Goal: Information Seeking & Learning: Learn about a topic

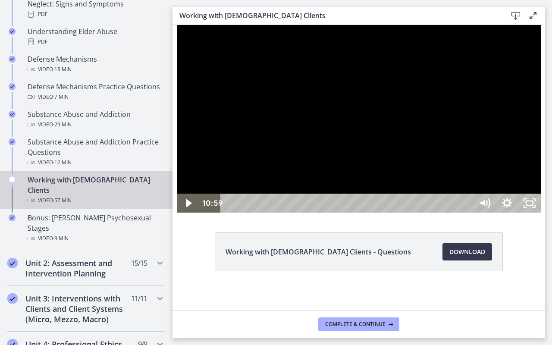
click at [541, 213] on div at bounding box center [359, 119] width 364 height 188
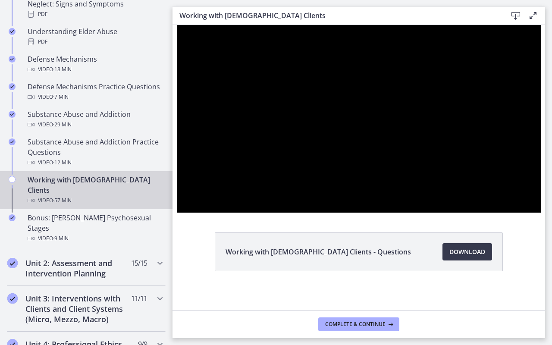
click at [541, 213] on div at bounding box center [359, 119] width 364 height 188
click at [296, 345] on html "Skip to main content Go to Dashboard Go to Dashboard Go to Dashboard Agents of …" at bounding box center [276, 172] width 552 height 345
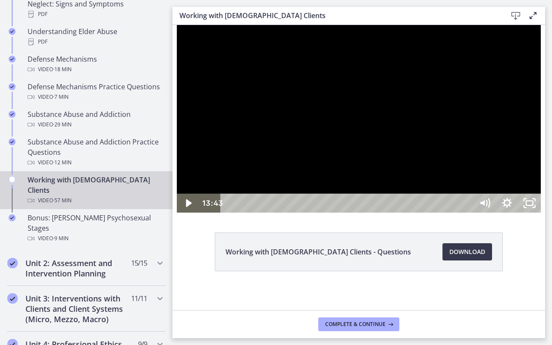
click at [488, 189] on div at bounding box center [359, 119] width 364 height 188
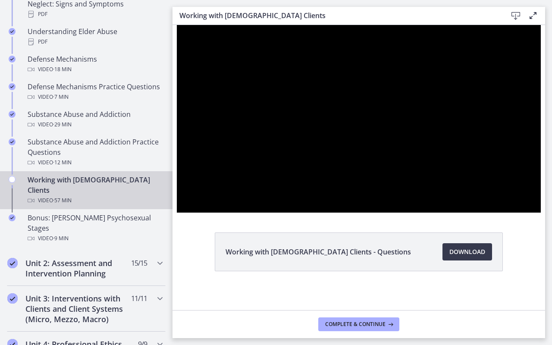
click at [488, 189] on div at bounding box center [359, 119] width 364 height 188
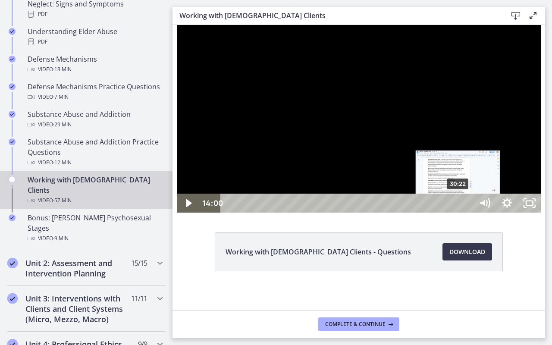
click at [454, 213] on div "30:22" at bounding box center [348, 203] width 239 height 19
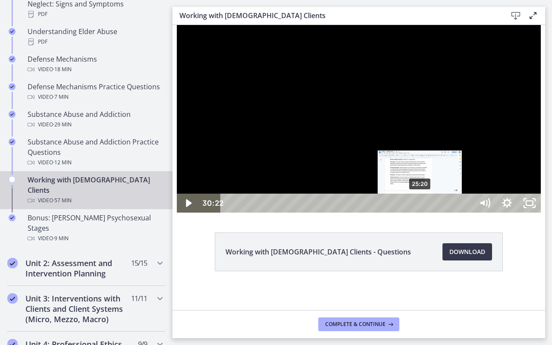
click at [416, 213] on div "25:20" at bounding box center [348, 203] width 239 height 19
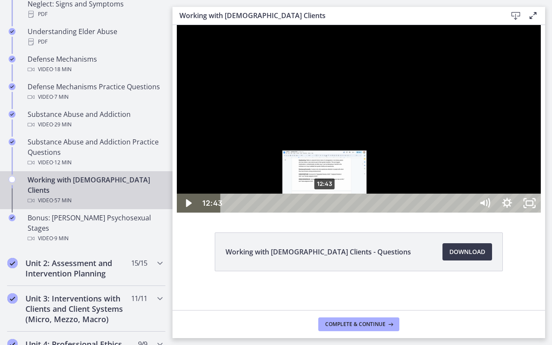
click at [321, 213] on div "12:43" at bounding box center [348, 203] width 239 height 19
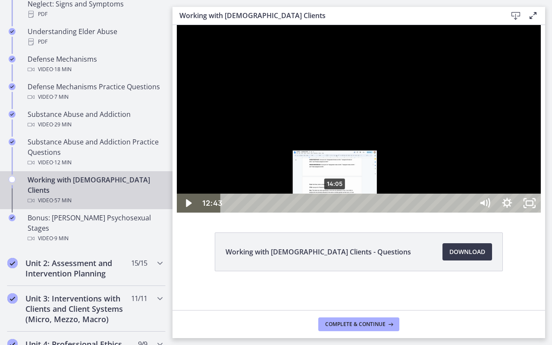
click at [331, 213] on div "14:05" at bounding box center [348, 203] width 239 height 19
click at [332, 207] on div "Playbar" at bounding box center [335, 203] width 6 height 6
click at [332, 213] on div "14:09" at bounding box center [348, 203] width 239 height 19
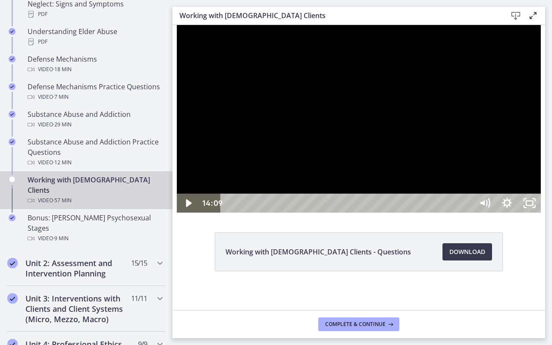
click at [406, 213] on div at bounding box center [359, 119] width 364 height 188
click at [405, 213] on div at bounding box center [359, 119] width 364 height 188
click at [436, 209] on div at bounding box center [359, 119] width 364 height 188
click at [434, 213] on div at bounding box center [359, 119] width 364 height 188
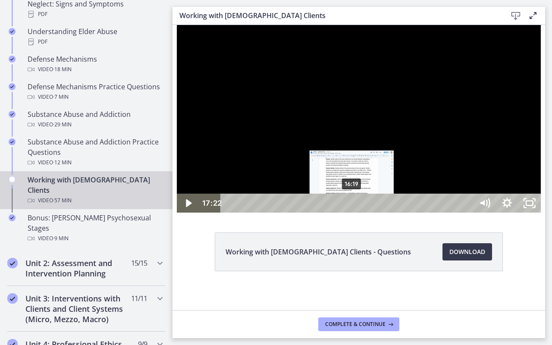
click at [348, 213] on div "16:19" at bounding box center [348, 203] width 239 height 19
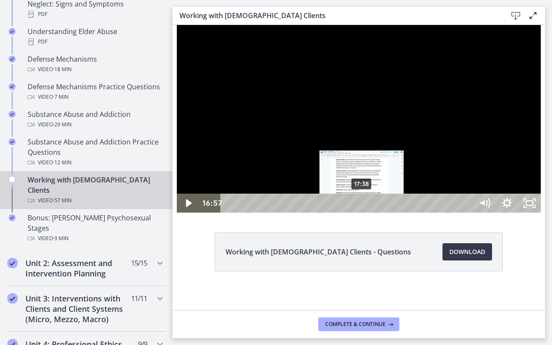
click at [358, 213] on div "17:38" at bounding box center [348, 203] width 239 height 19
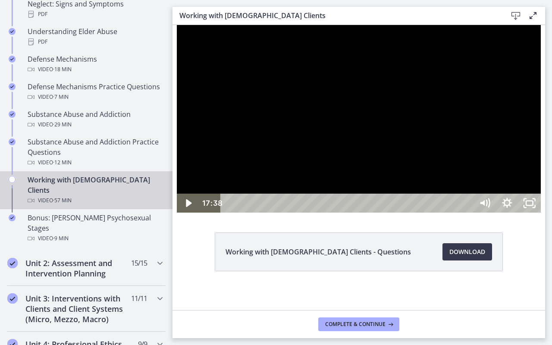
click at [409, 213] on div at bounding box center [359, 119] width 364 height 188
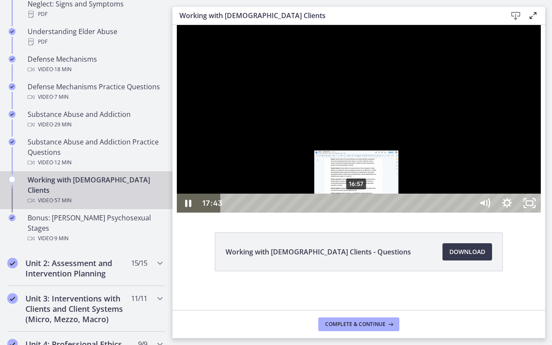
click at [353, 213] on div "16:57" at bounding box center [348, 203] width 239 height 19
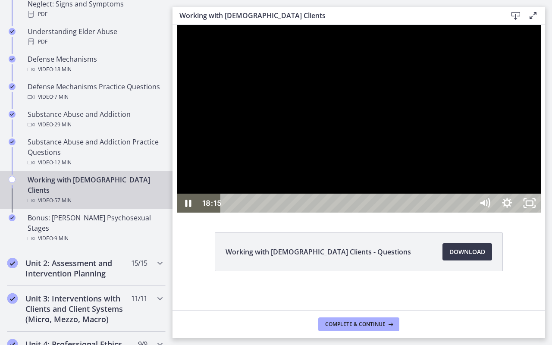
click at [357, 213] on div at bounding box center [359, 119] width 364 height 188
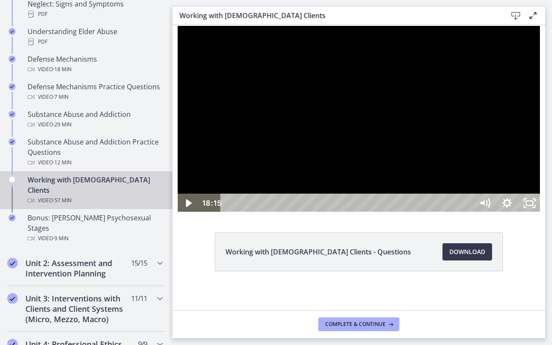
click at [351, 213] on div at bounding box center [359, 119] width 364 height 188
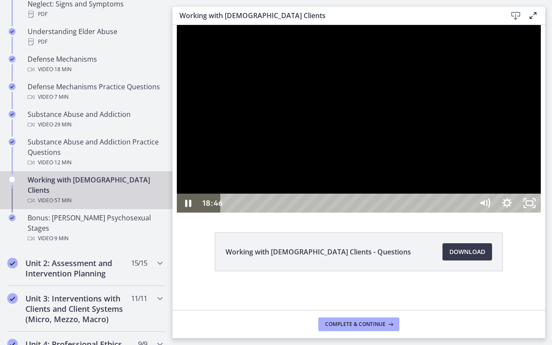
click at [351, 213] on div at bounding box center [359, 119] width 364 height 188
click at [266, 72] on div at bounding box center [359, 119] width 364 height 188
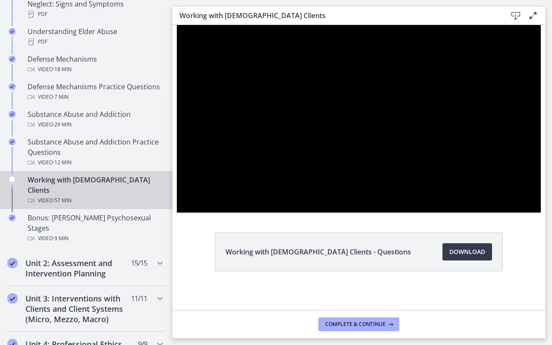
click at [266, 72] on div at bounding box center [359, 119] width 364 height 188
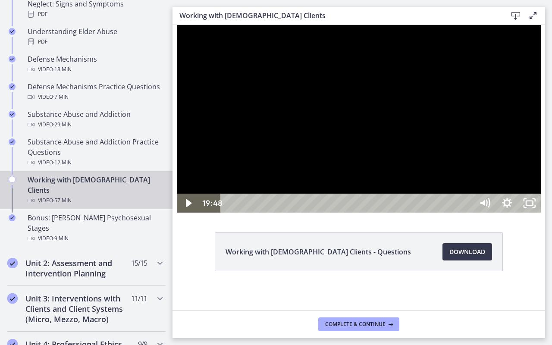
click at [391, 213] on div at bounding box center [359, 119] width 364 height 188
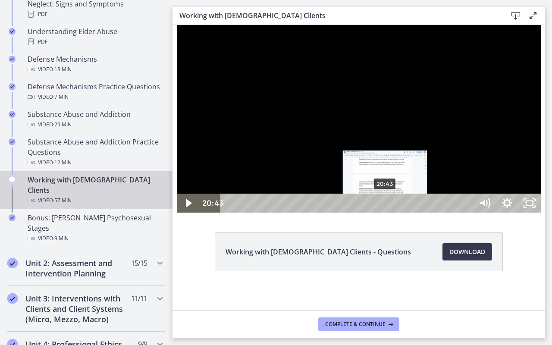
click at [381, 213] on div "20:43" at bounding box center [348, 203] width 239 height 19
click at [389, 213] on div "21:41" at bounding box center [348, 203] width 239 height 19
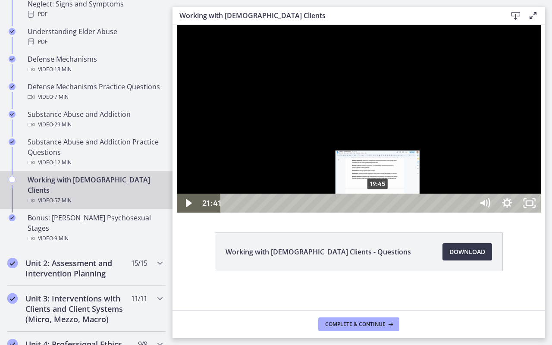
click at [374, 213] on div "19:45" at bounding box center [348, 203] width 239 height 19
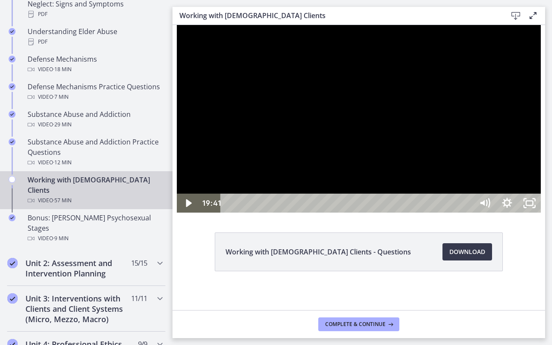
click at [373, 213] on div at bounding box center [359, 119] width 364 height 188
click at [323, 213] on div at bounding box center [359, 119] width 364 height 188
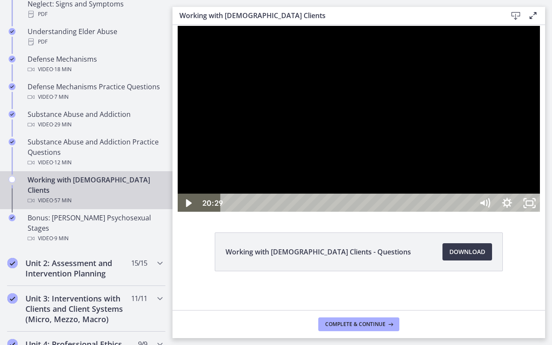
click at [455, 197] on div at bounding box center [359, 119] width 364 height 188
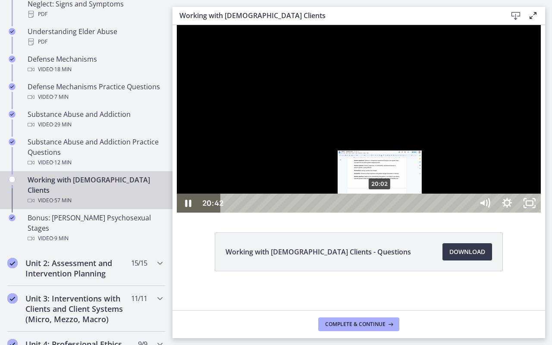
click at [376, 213] on div "20:02" at bounding box center [348, 203] width 239 height 19
click at [382, 213] on div "20:50" at bounding box center [348, 203] width 239 height 19
click at [376, 213] on div "20:02" at bounding box center [348, 203] width 239 height 19
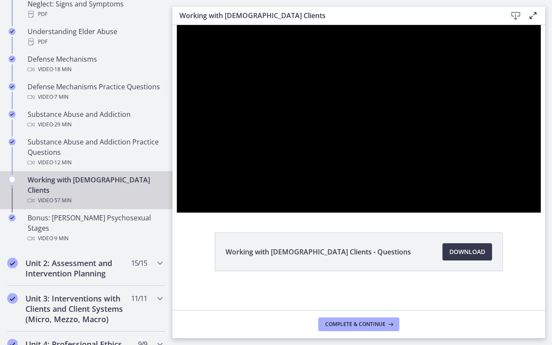
click at [339, 213] on div at bounding box center [359, 119] width 364 height 188
click at [406, 213] on div at bounding box center [359, 119] width 364 height 188
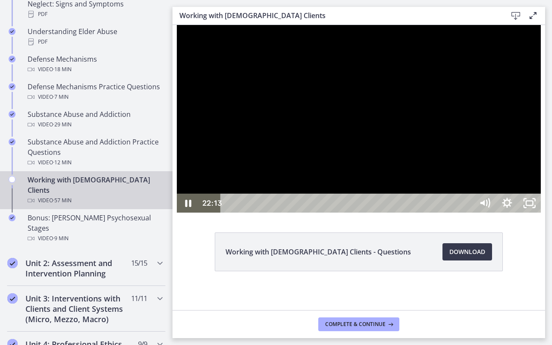
click at [405, 213] on div at bounding box center [359, 119] width 364 height 188
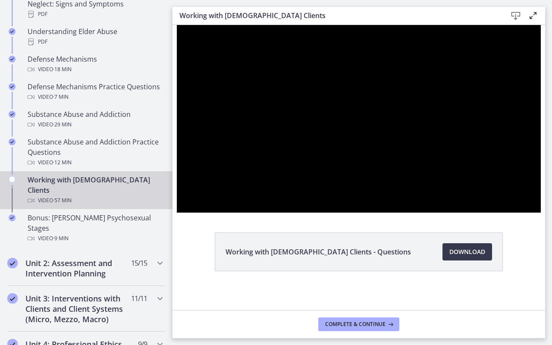
click at [496, 345] on html "Skip to main content Go to Dashboard Go to Dashboard Go to Dashboard Agents of …" at bounding box center [276, 172] width 552 height 345
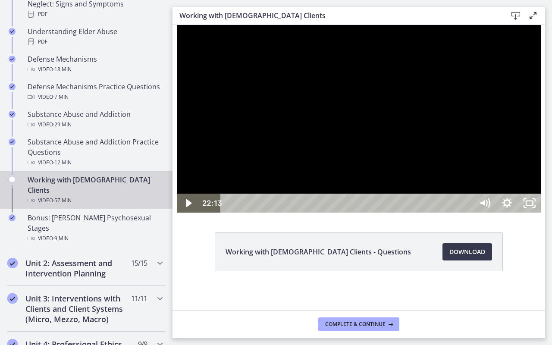
click at [480, 213] on div at bounding box center [359, 119] width 364 height 188
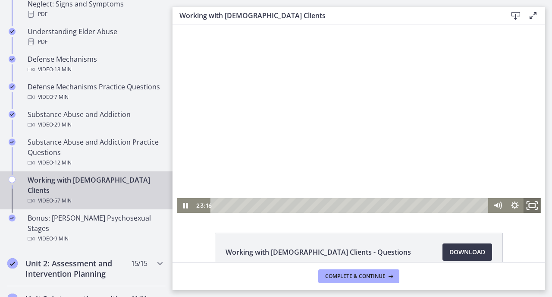
click at [530, 211] on icon "Fullscreen" at bounding box center [532, 206] width 21 height 18
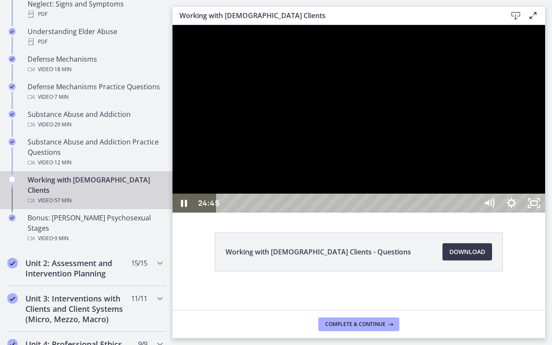
click at [545, 192] on div at bounding box center [359, 119] width 373 height 188
click at [541, 151] on div at bounding box center [359, 119] width 373 height 188
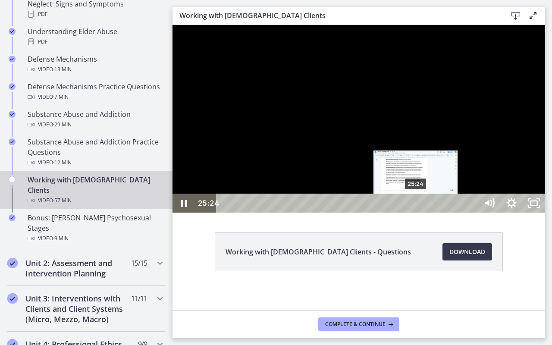
click at [417, 207] on div "Playbar" at bounding box center [416, 203] width 6 height 6
click at [414, 207] on div "Playbar" at bounding box center [416, 203] width 6 height 6
click at [414, 213] on div "25:07" at bounding box center [348, 203] width 248 height 19
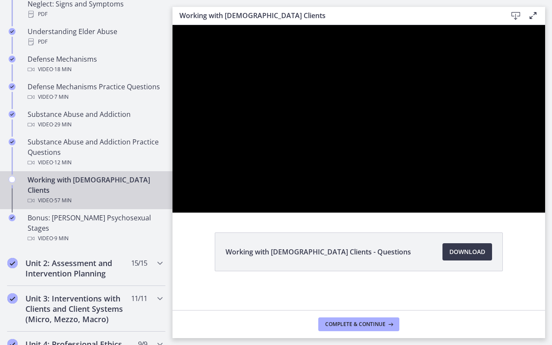
click at [437, 213] on div at bounding box center [359, 119] width 373 height 188
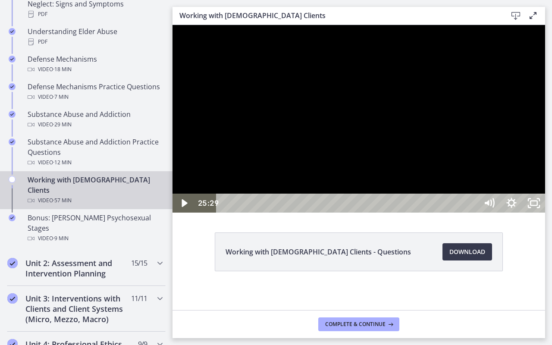
click at [437, 213] on div at bounding box center [359, 119] width 373 height 188
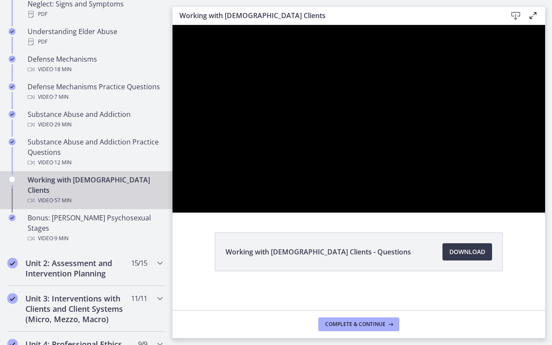
click at [447, 213] on div at bounding box center [359, 119] width 373 height 188
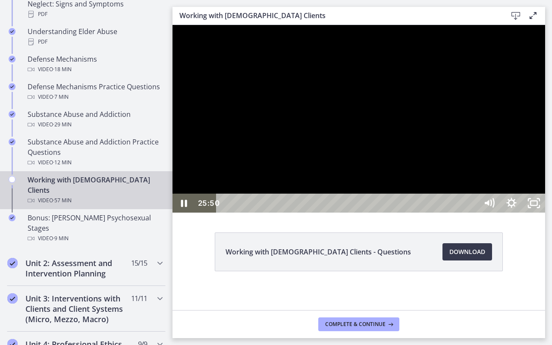
click at [412, 213] on div at bounding box center [359, 119] width 373 height 188
click at [404, 213] on div at bounding box center [359, 119] width 373 height 188
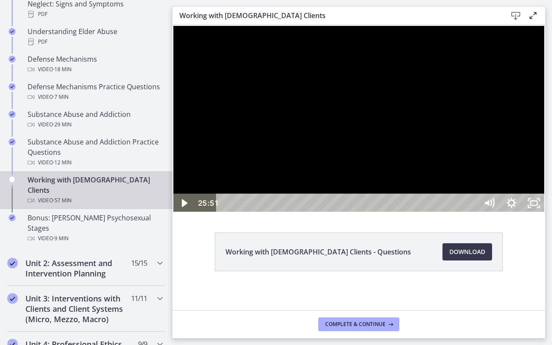
click at [552, 345] on html "Skip to main content Go to Dashboard Go to Dashboard Go to Dashboard Agents of …" at bounding box center [276, 172] width 552 height 345
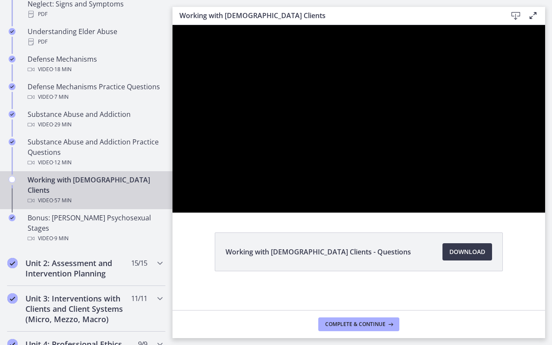
drag, startPoint x: 578, startPoint y: 298, endPoint x: 559, endPoint y: 306, distance: 20.7
click at [545, 213] on div at bounding box center [359, 119] width 373 height 188
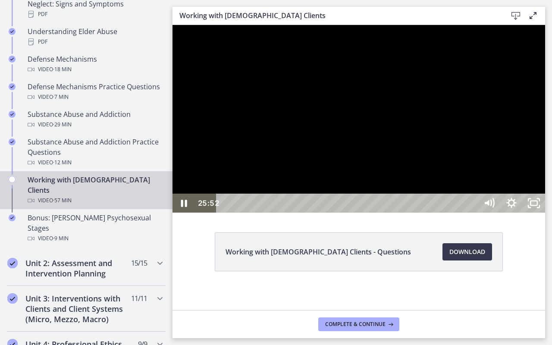
click at [545, 213] on div at bounding box center [359, 119] width 373 height 188
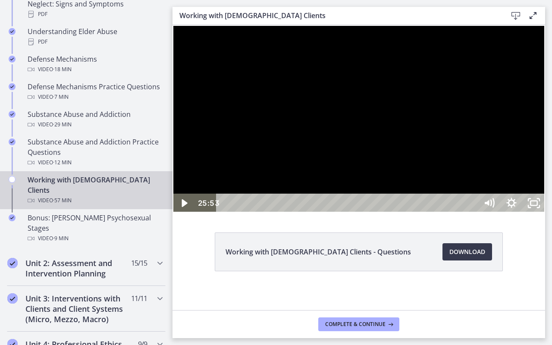
click at [474, 213] on div at bounding box center [359, 119] width 373 height 188
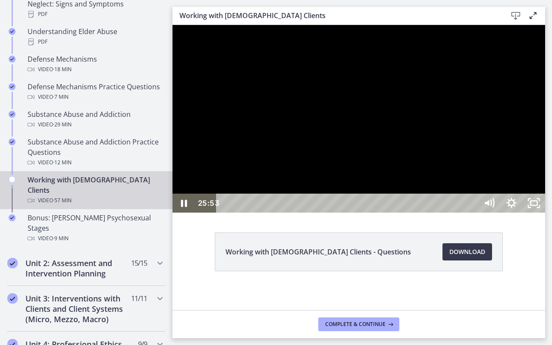
click at [474, 213] on div at bounding box center [359, 119] width 373 height 188
